Goal: Navigation & Orientation: Understand site structure

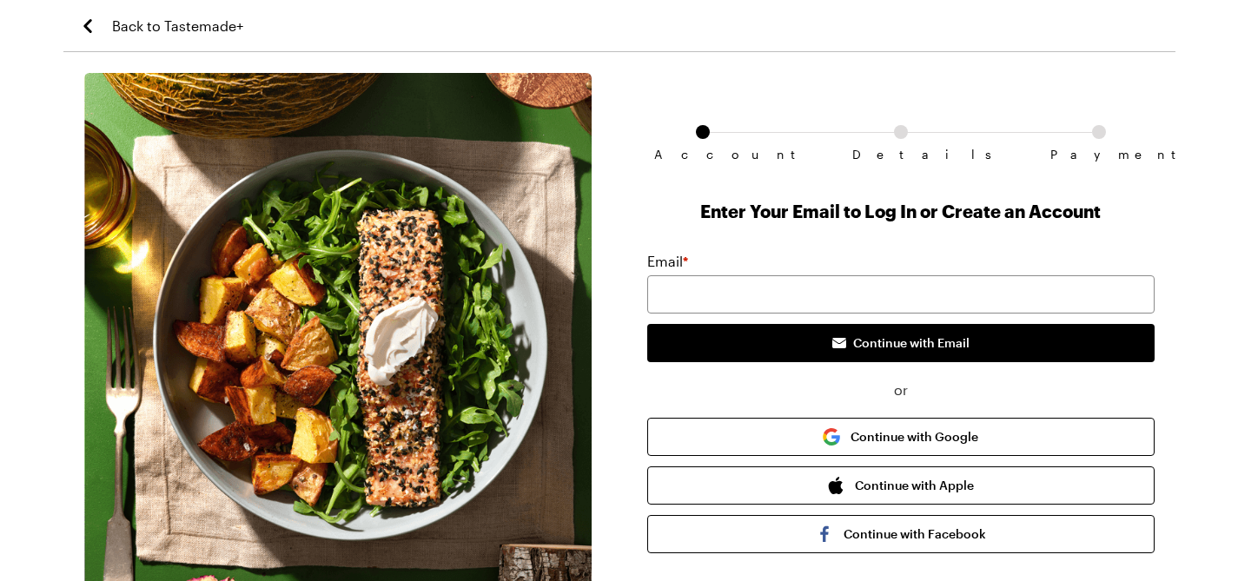
click at [165, 25] on span "Back to Tastemade+" at bounding box center [177, 26] width 131 height 21
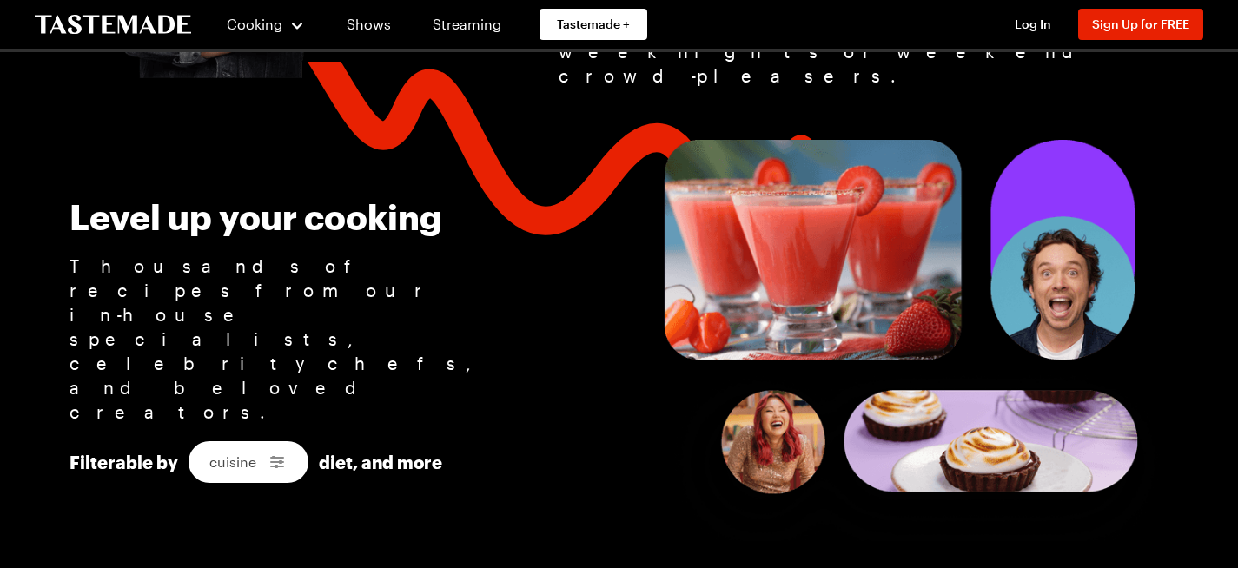
scroll to position [1122, 0]
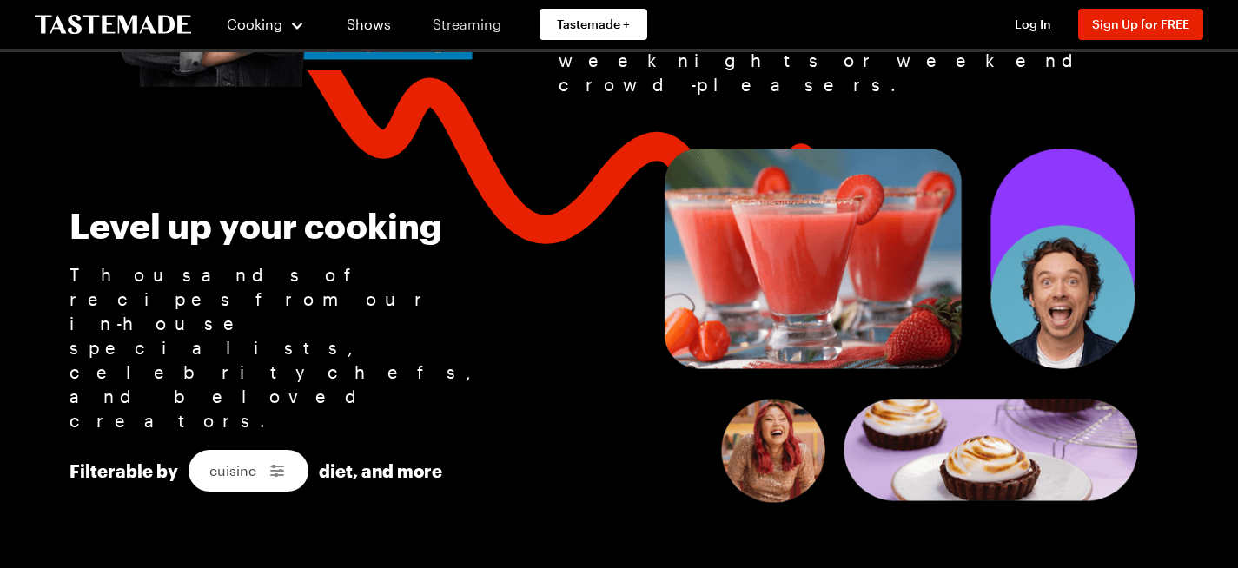
click at [457, 23] on link "Streaming" at bounding box center [466, 24] width 103 height 49
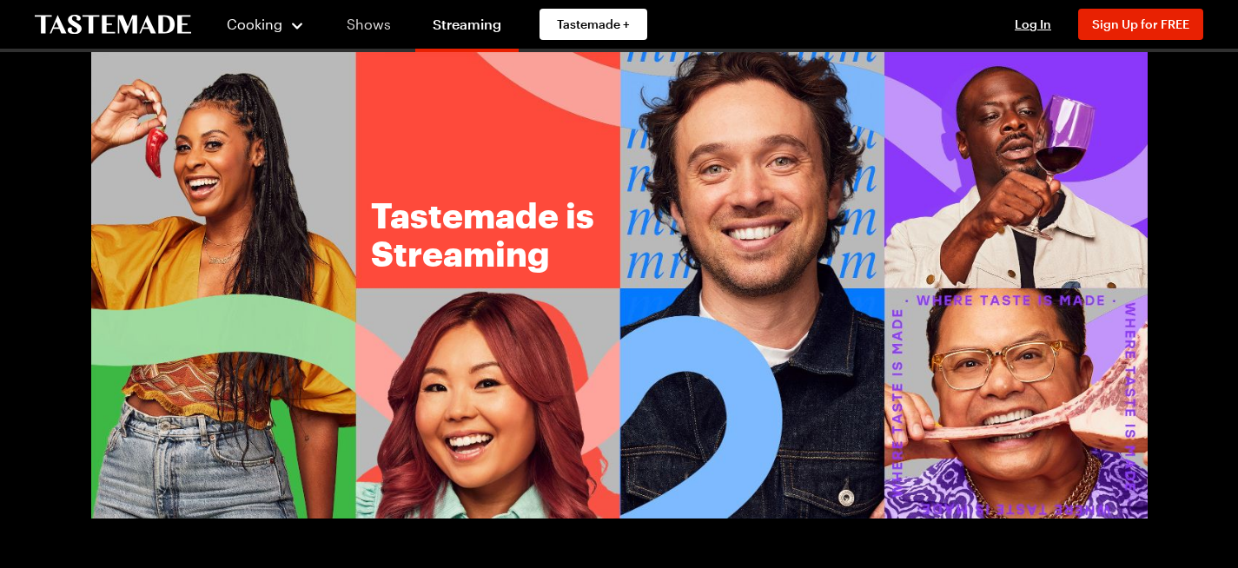
click at [366, 22] on link "Shows" at bounding box center [368, 24] width 79 height 49
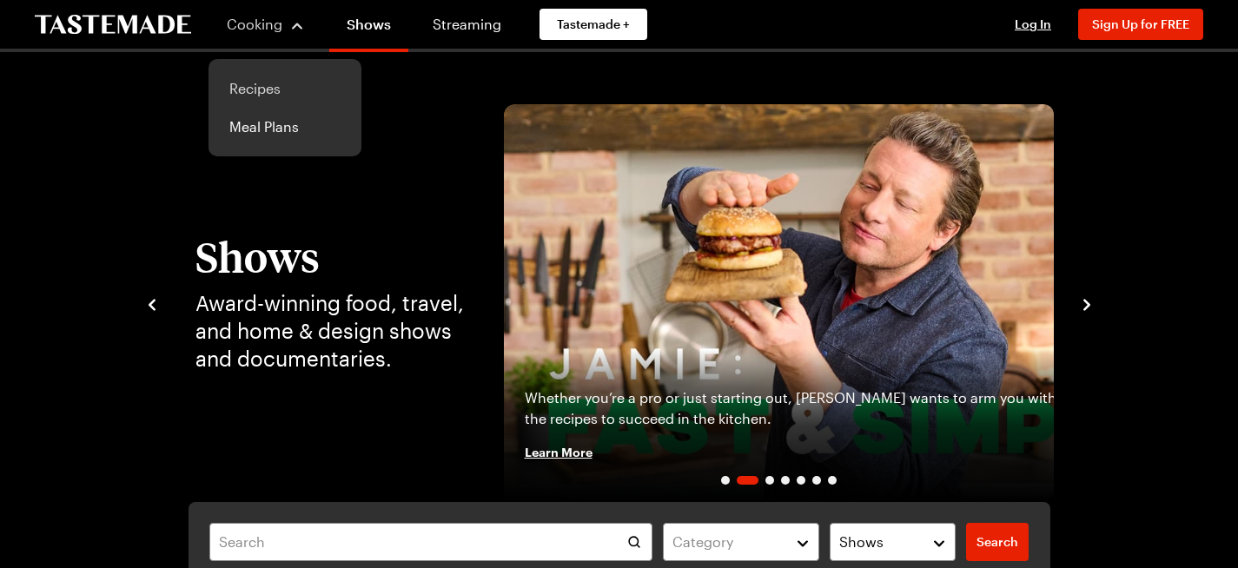
click at [257, 94] on link "Recipes" at bounding box center [285, 88] width 132 height 38
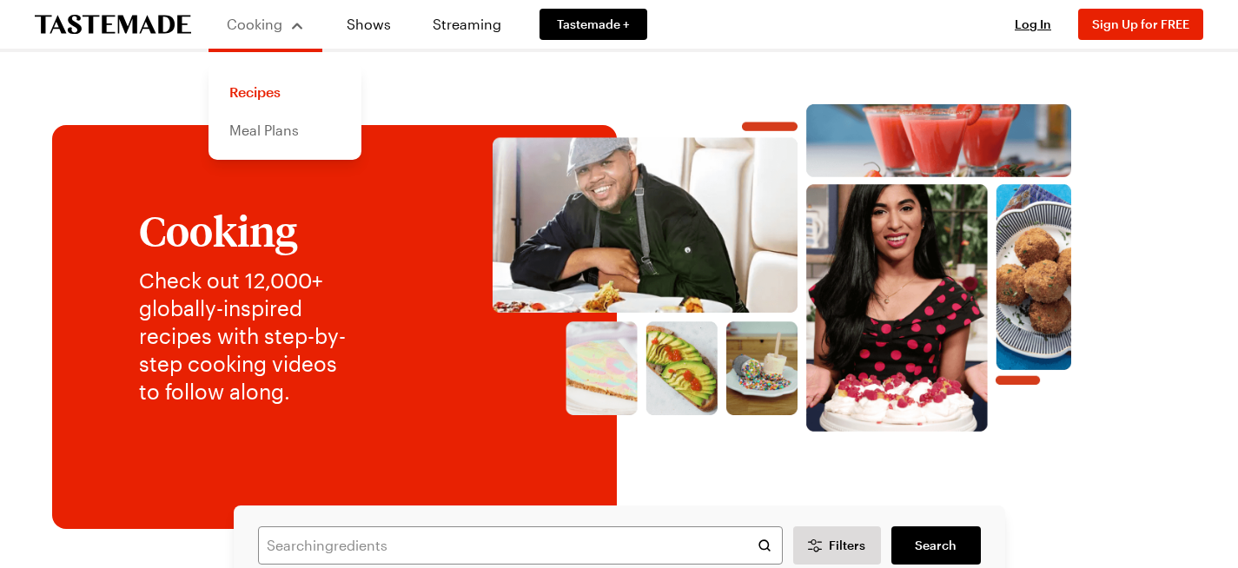
click at [263, 134] on link "Meal Plans" at bounding box center [285, 130] width 132 height 38
